Goal: Transaction & Acquisition: Purchase product/service

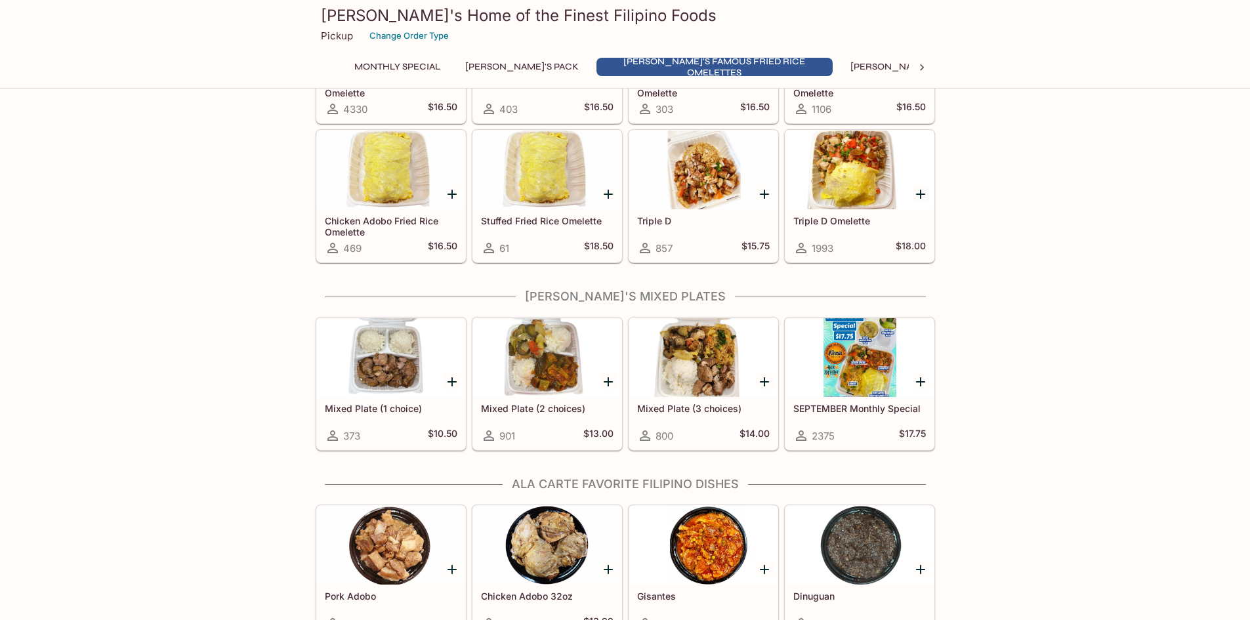
scroll to position [524, 0]
drag, startPoint x: 517, startPoint y: 410, endPoint x: 531, endPoint y: 409, distance: 13.8
click at [517, 410] on h5 "Mixed Plate (2 choices)" at bounding box center [547, 407] width 133 height 11
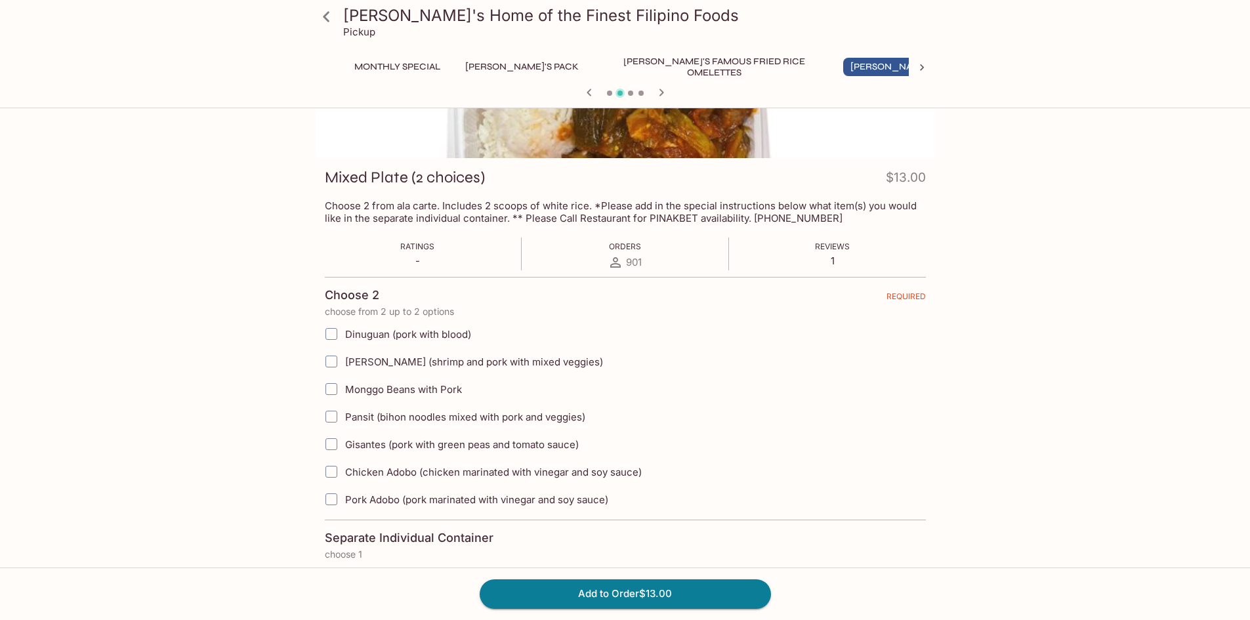
scroll to position [131, 0]
click at [349, 352] on label "[PERSON_NAME] (shrimp and pork with mixed veggies)" at bounding box center [559, 361] width 482 height 28
click at [345, 352] on input "[PERSON_NAME] (shrimp and pork with mixed veggies)" at bounding box center [331, 360] width 26 height 26
checkbox input "true"
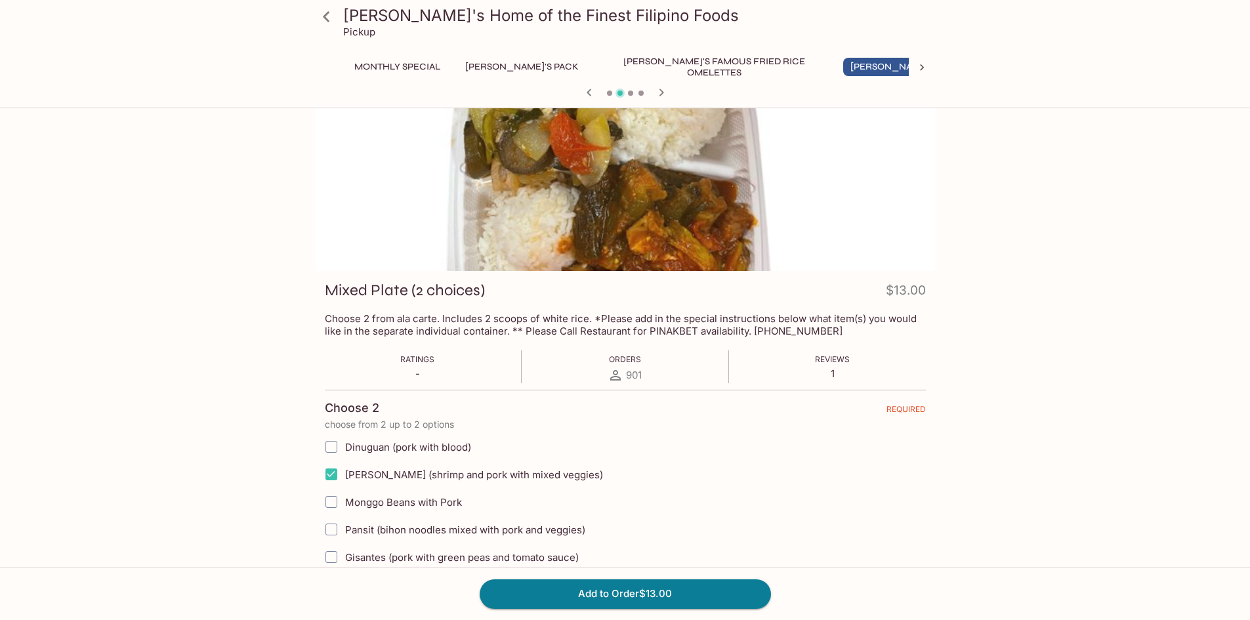
scroll to position [0, 0]
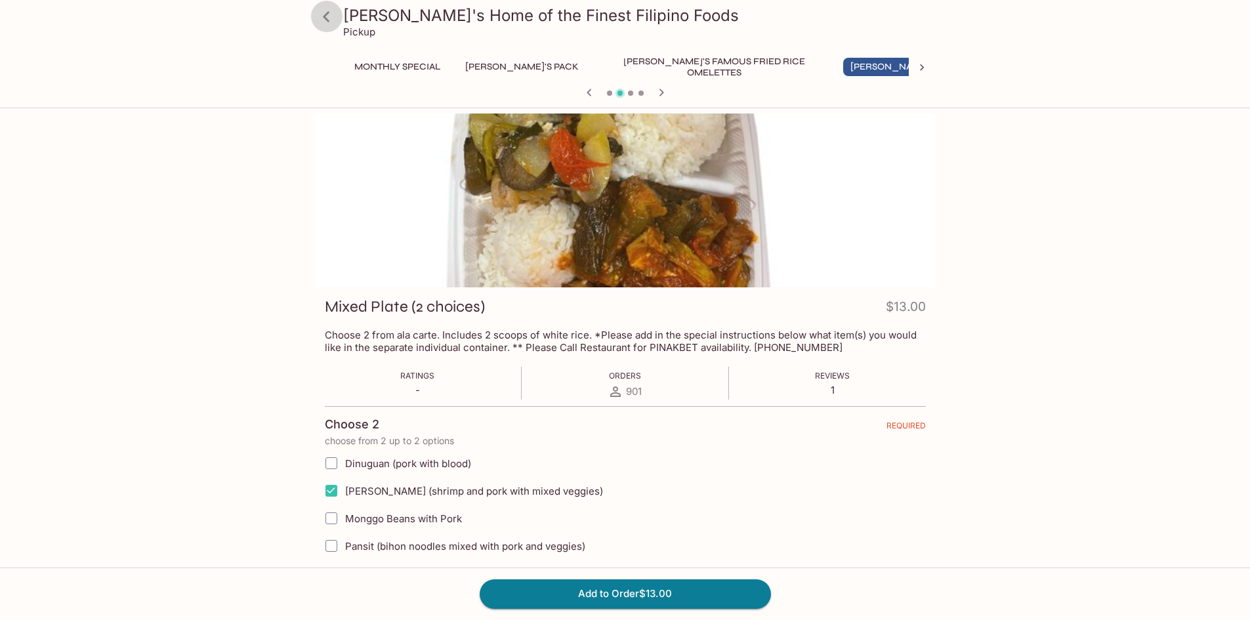
click at [328, 15] on icon at bounding box center [326, 16] width 23 height 23
